Goal: Transaction & Acquisition: Purchase product/service

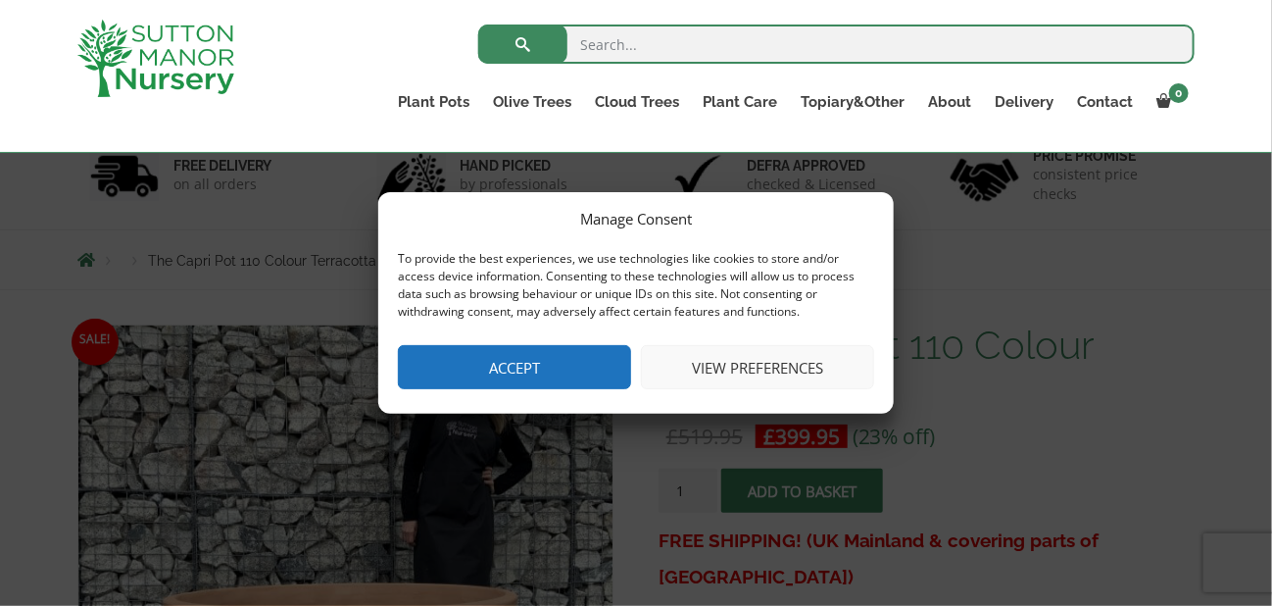
click at [778, 365] on button "View preferences" at bounding box center [757, 367] width 233 height 44
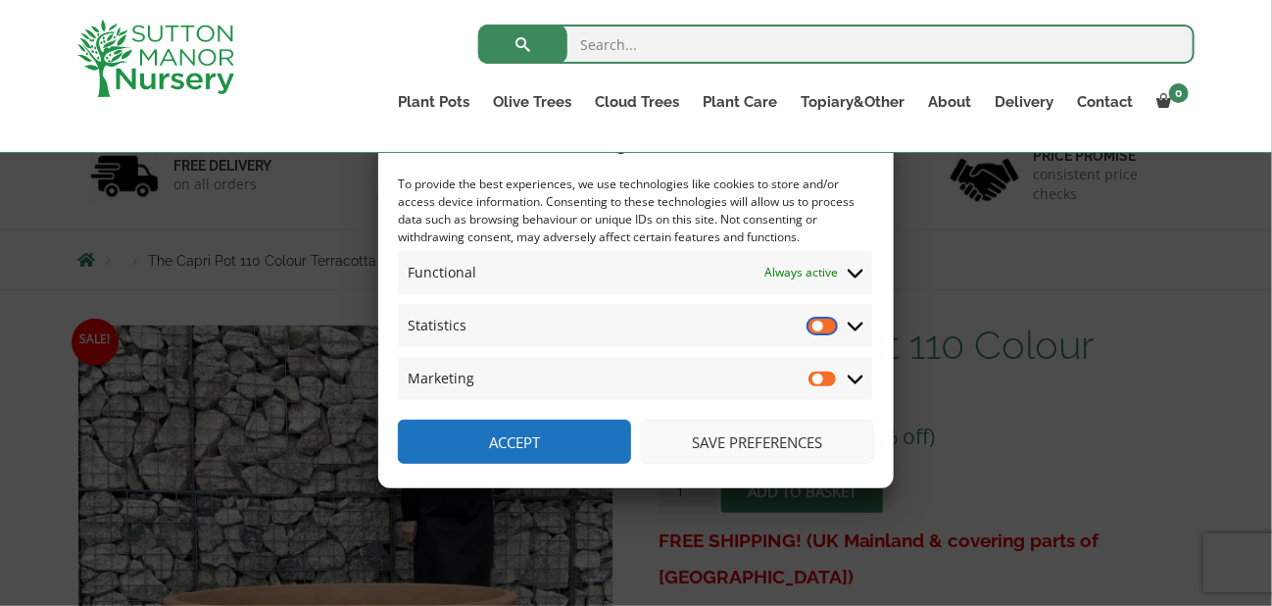
click at [832, 324] on input "Statistics" at bounding box center [822, 326] width 29 height 20
click at [812, 328] on input "Statistics" at bounding box center [822, 326] width 29 height 20
checkbox input "false"
click at [769, 427] on button "Save preferences" at bounding box center [757, 441] width 233 height 44
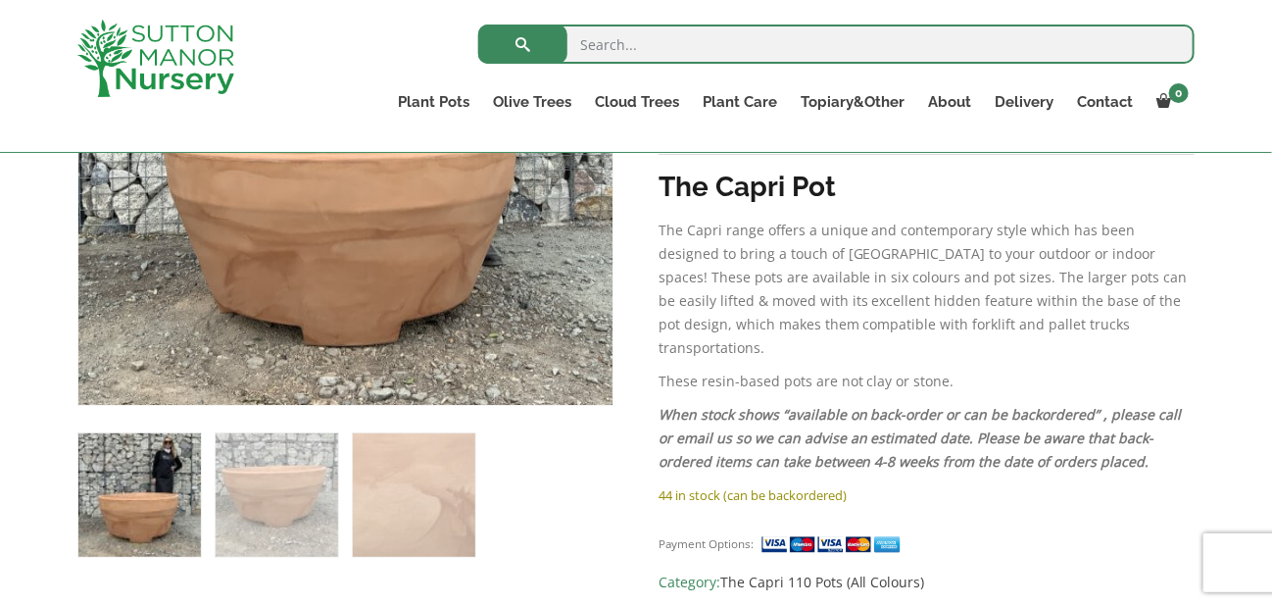
scroll to position [571, 0]
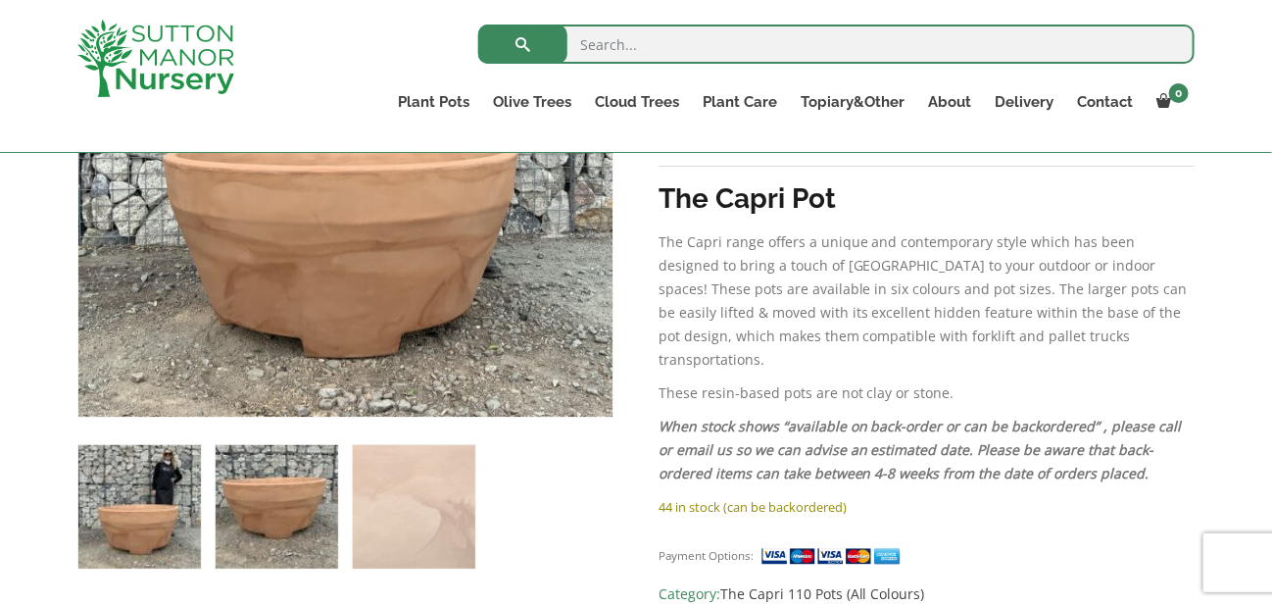
click at [280, 491] on img at bounding box center [277, 506] width 122 height 122
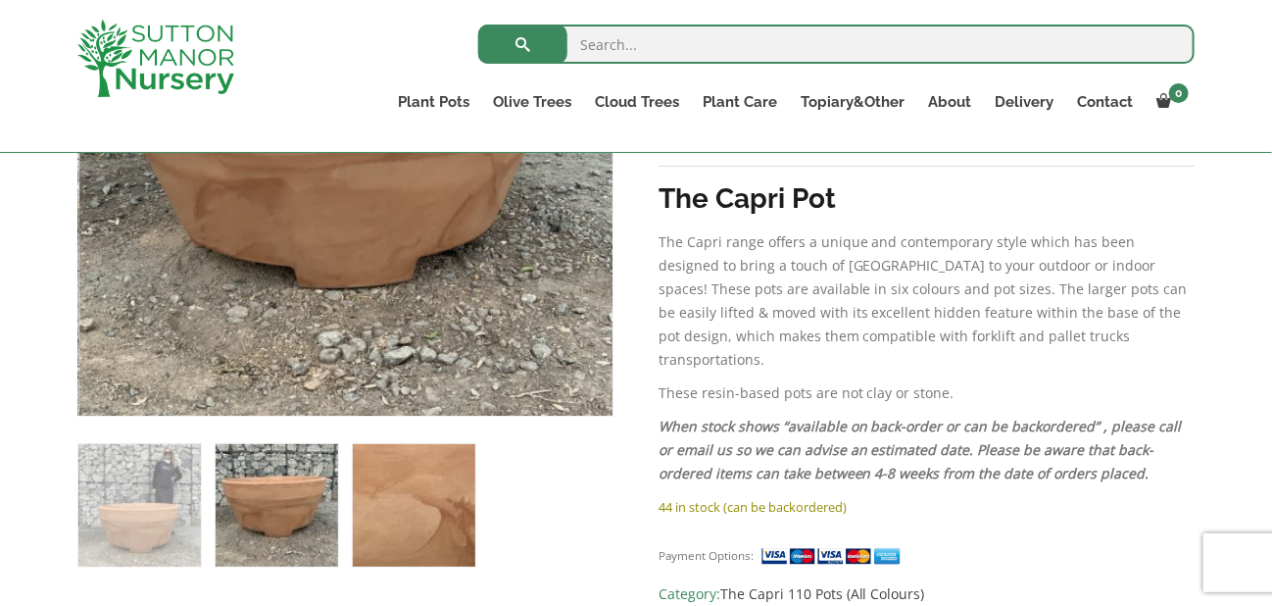
click at [420, 508] on img at bounding box center [414, 505] width 122 height 122
